Goal: Task Accomplishment & Management: Use online tool/utility

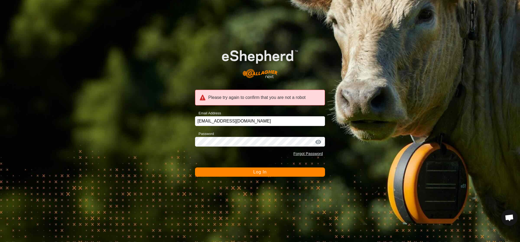
click at [291, 173] on button "Log In" at bounding box center [260, 171] width 130 height 9
click at [318, 142] on div at bounding box center [318, 141] width 8 height 5
click at [319, 142] on div at bounding box center [318, 141] width 8 height 5
click at [270, 173] on button "Log In" at bounding box center [260, 171] width 130 height 9
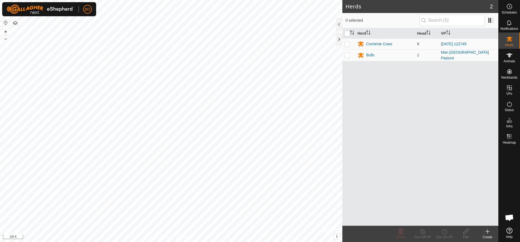
click at [371, 223] on div "Herds 2 0 selected Herd Head VP Corriente Cows 6 [DATE] 122745 Bulls 1 Man [GEO…" at bounding box center [249, 121] width 499 height 242
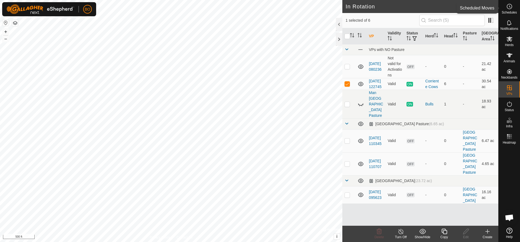
click at [509, 14] on span "Schedules" at bounding box center [509, 12] width 15 height 3
